Goal: Information Seeking & Learning: Find specific fact

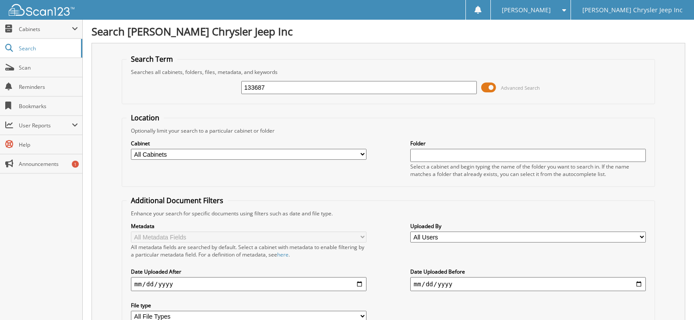
type input "133687"
drag, startPoint x: 310, startPoint y: 86, endPoint x: 154, endPoint y: 81, distance: 155.6
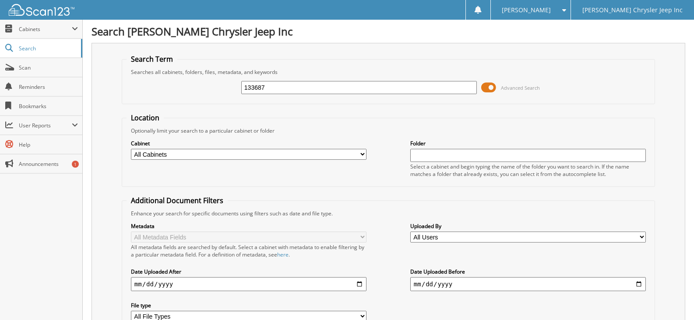
click at [154, 81] on div "133687 Advanced Search" at bounding box center [389, 88] width 524 height 24
type input "curtis garner"
